Goal: Find specific page/section: Find specific page/section

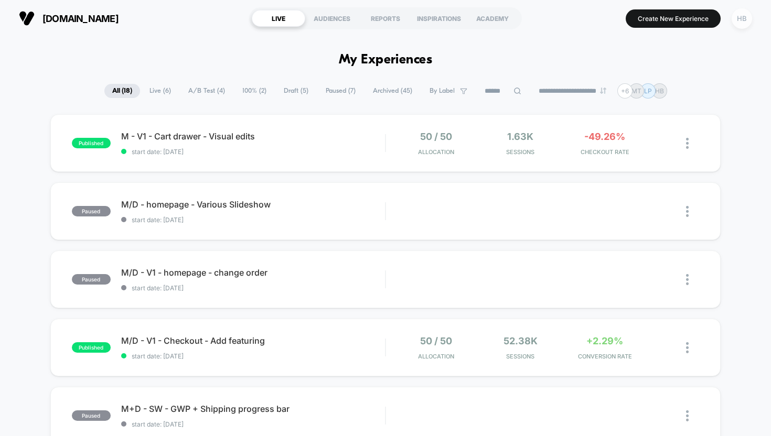
click at [746, 15] on div "HB" at bounding box center [741, 18] width 20 height 20
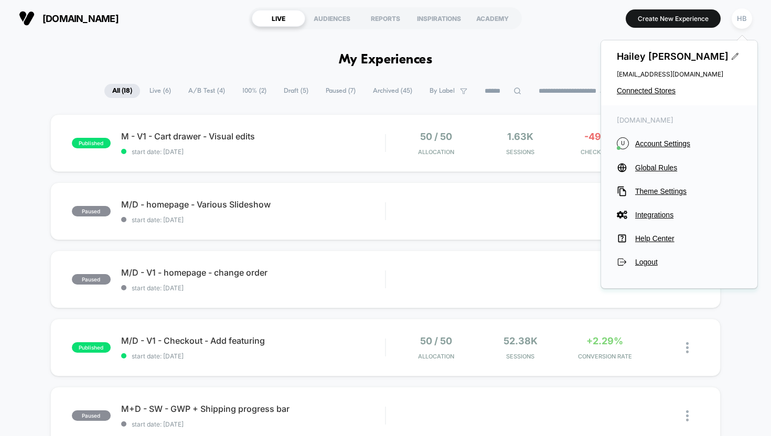
click at [663, 95] on div "[PERSON_NAME] [EMAIL_ADDRESS][DOMAIN_NAME] Connected Stores" at bounding box center [679, 72] width 156 height 65
click at [659, 88] on span "Connected Stores" at bounding box center [678, 90] width 125 height 8
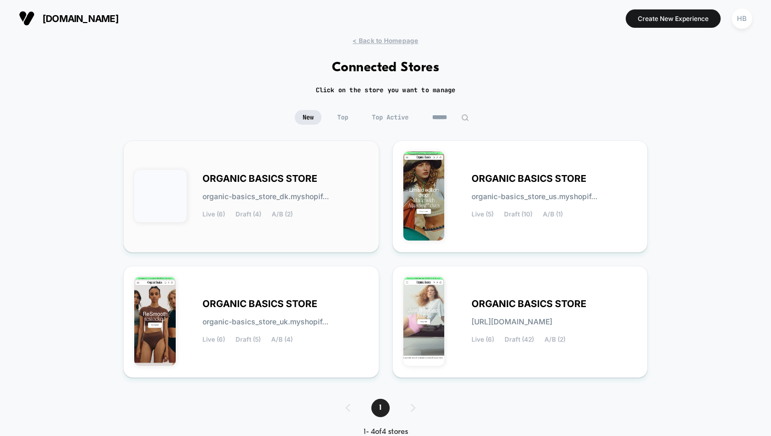
click at [340, 209] on div "ORGANIC BASICS STORE organic-basics_store_dk.myshopif... Live (6) Draft (4) A/B…" at bounding box center [285, 196] width 166 height 43
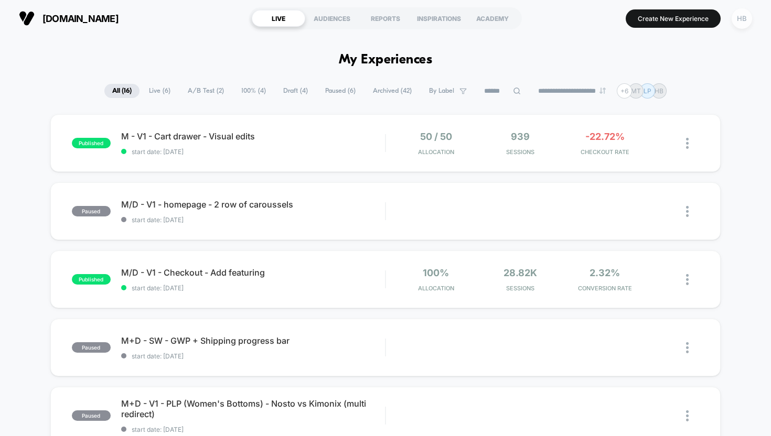
click at [738, 17] on div "HB" at bounding box center [741, 18] width 20 height 20
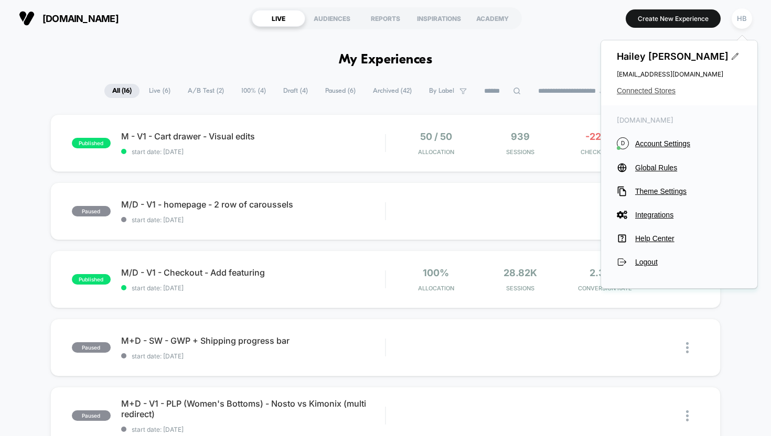
click at [648, 92] on span "Connected Stores" at bounding box center [678, 90] width 125 height 8
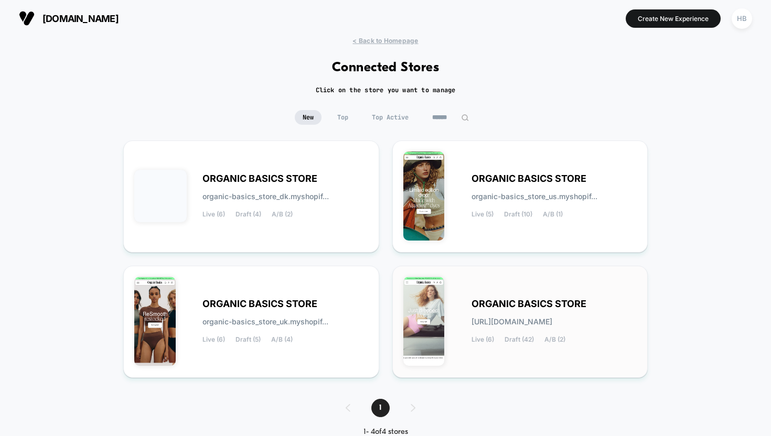
click at [535, 322] on span "[URL][DOMAIN_NAME]" at bounding box center [511, 321] width 81 height 7
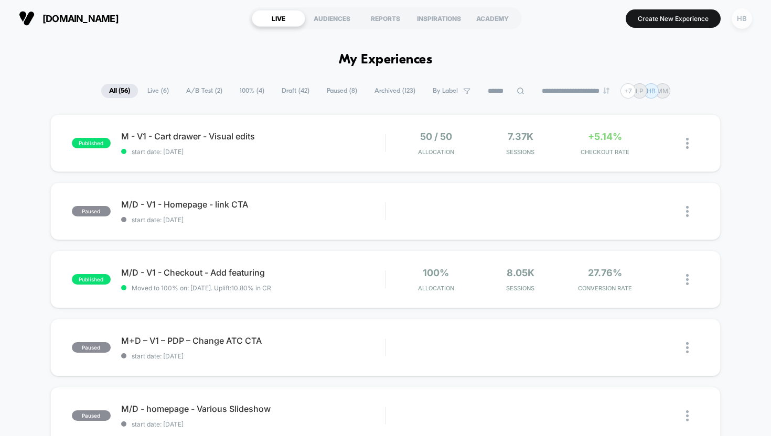
click at [742, 18] on div "HB" at bounding box center [741, 18] width 20 height 20
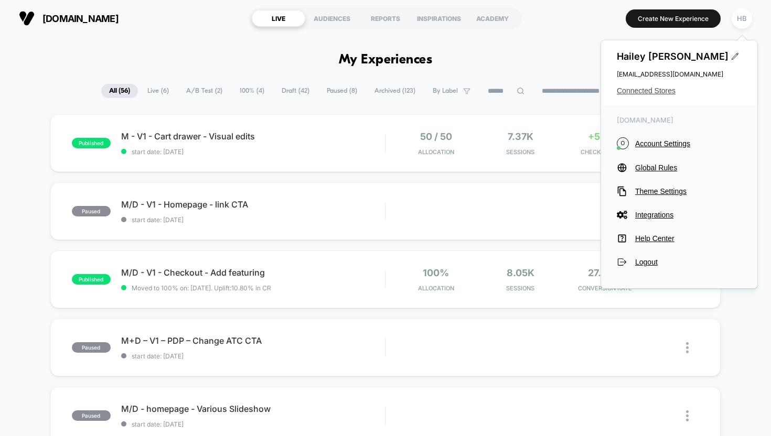
click at [662, 91] on span "Connected Stores" at bounding box center [678, 90] width 125 height 8
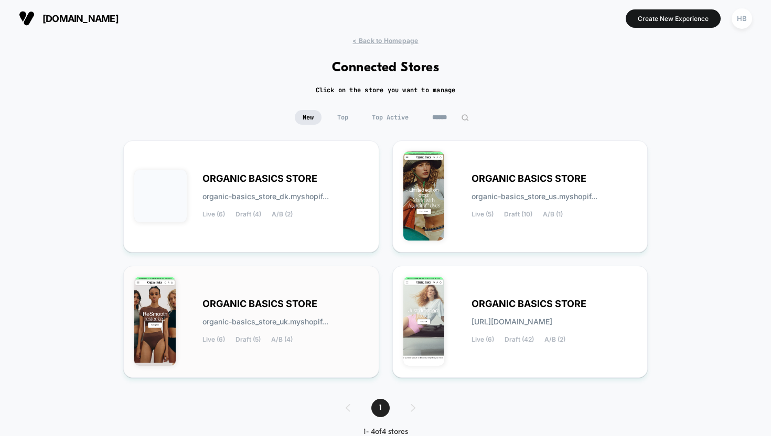
click at [351, 331] on div "ORGANIC BASICS STORE organic-basics_store_uk.myshopif... Live (6) Draft (5) A/B…" at bounding box center [285, 321] width 166 height 43
